Goal: Find specific page/section: Find specific page/section

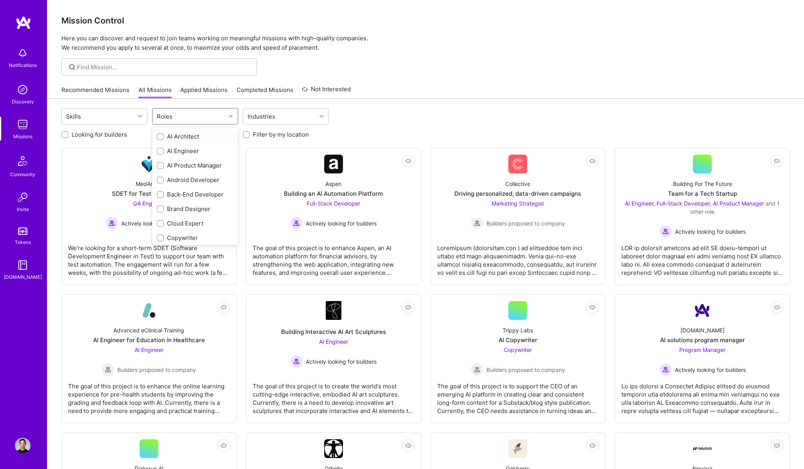
click at [198, 119] on div "Roles" at bounding box center [189, 116] width 73 height 16
click at [187, 160] on div "AI Product Manager" at bounding box center [195, 165] width 86 height 14
checkbox input "true"
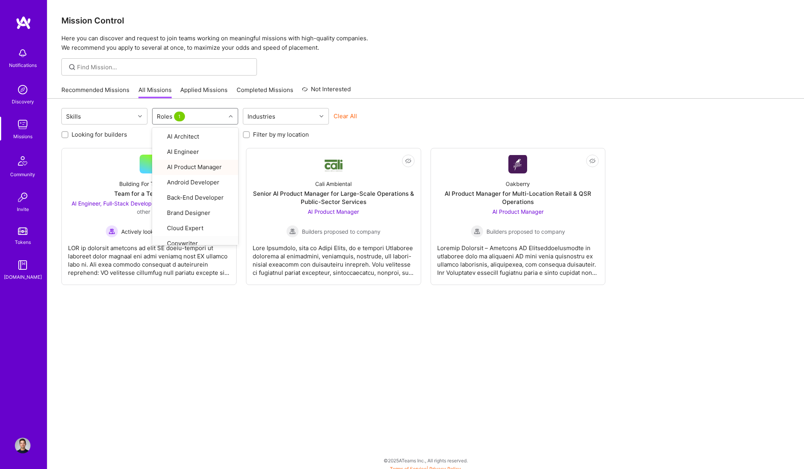
click at [160, 369] on div "Skills option AI Product Manager, selected. option Copywriter focused, 8 of 29.…" at bounding box center [425, 286] width 757 height 375
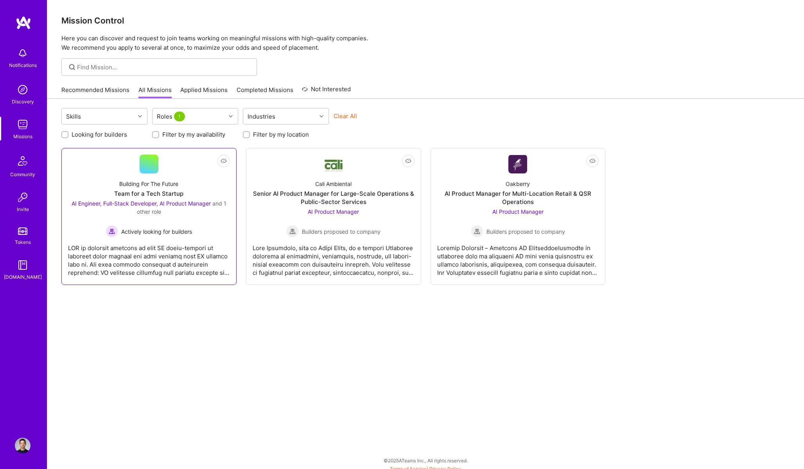
click at [169, 250] on div at bounding box center [149, 256] width 162 height 39
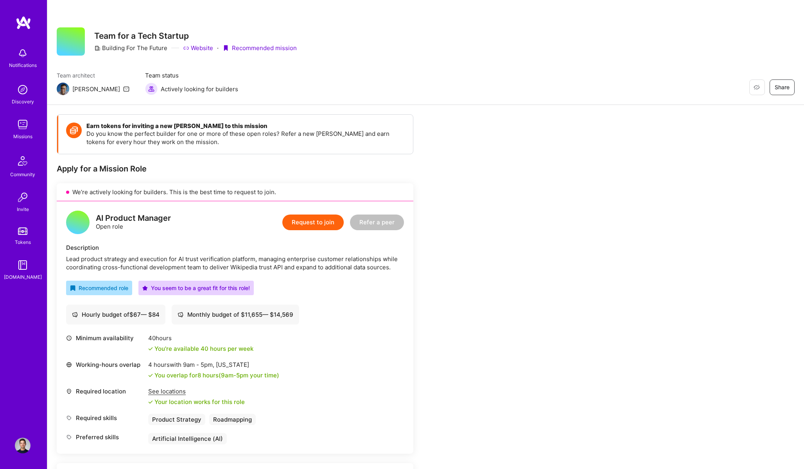
click at [29, 447] on img at bounding box center [23, 445] width 16 height 16
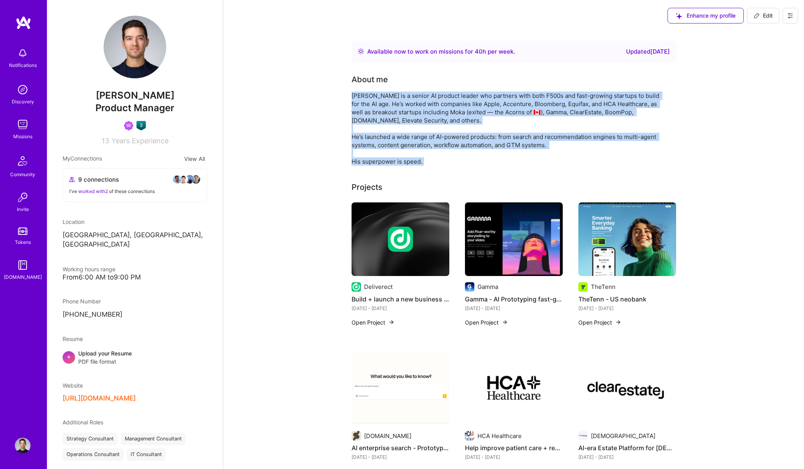
drag, startPoint x: 355, startPoint y: 97, endPoint x: 423, endPoint y: 165, distance: 96.3
copy div "[PERSON_NAME] is a senior AI product leader who partners with both F500s and fa…"
click at [423, 127] on div "[PERSON_NAME] is a senior AI product leader who partners with both F500s and fa…" at bounding box center [508, 129] width 313 height 74
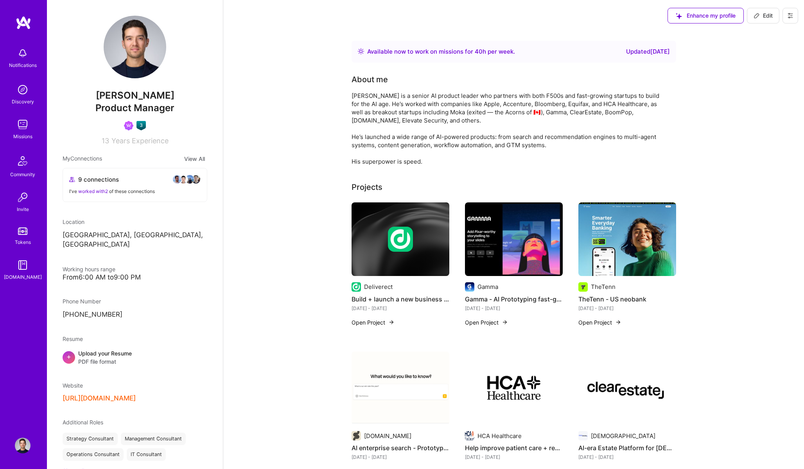
click at [549, 146] on div "[PERSON_NAME] is a senior AI product leader who partners with both F500s and fa…" at bounding box center [508, 129] width 313 height 74
drag, startPoint x: 554, startPoint y: 143, endPoint x: 496, endPoint y: 138, distance: 58.5
click at [496, 138] on div "[PERSON_NAME] is a senior AI product leader who partners with both F500s and fa…" at bounding box center [508, 129] width 313 height 74
copy div "rom search and recommendation engines to multi-agent systems, content generatio…"
